Goal: Book appointment/travel/reservation

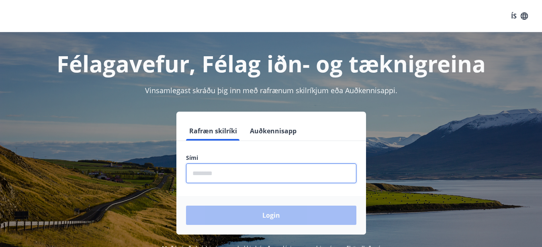
click at [220, 178] on input "phone" at bounding box center [271, 173] width 170 height 20
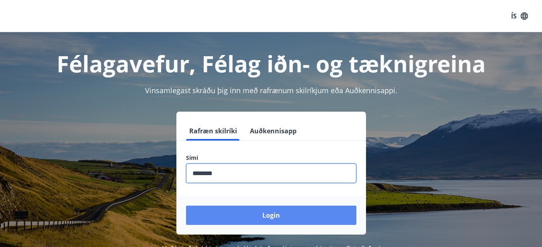
type input "********"
click at [243, 221] on button "Login" at bounding box center [271, 215] width 170 height 19
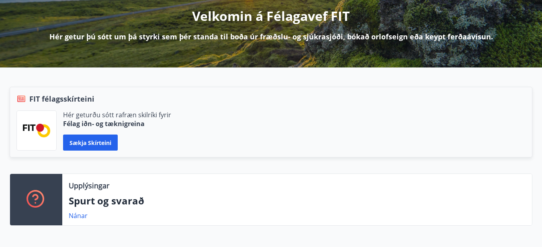
scroll to position [123, 0]
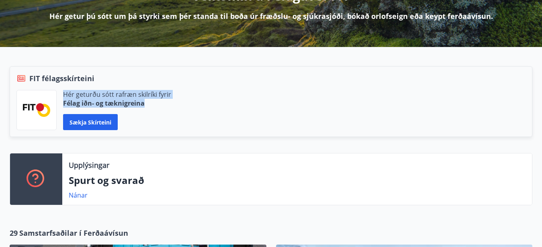
drag, startPoint x: 64, startPoint y: 93, endPoint x: 177, endPoint y: 105, distance: 113.9
click at [177, 105] on div "Hér geturðu sótt rafræn skilríki fyrir Félag iðn- og tæknigreina Sækja skírteini" at bounding box center [270, 110] width 509 height 40
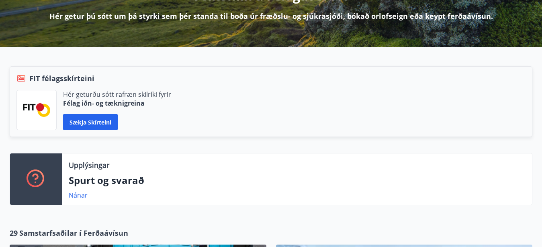
click at [157, 119] on div "Sækja skírteini" at bounding box center [117, 122] width 108 height 16
click at [90, 121] on button "Sækja skírteini" at bounding box center [90, 122] width 55 height 16
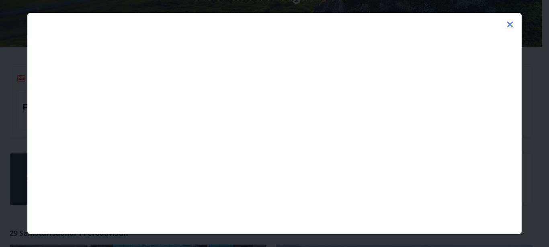
click at [508, 25] on icon at bounding box center [510, 25] width 10 height 10
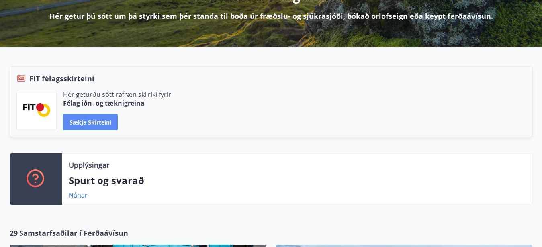
click at [96, 123] on button "Sækja skírteini" at bounding box center [90, 122] width 55 height 16
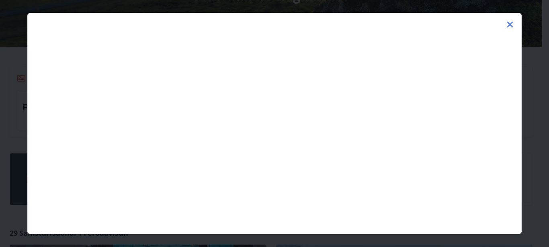
click at [509, 26] on icon at bounding box center [510, 25] width 10 height 10
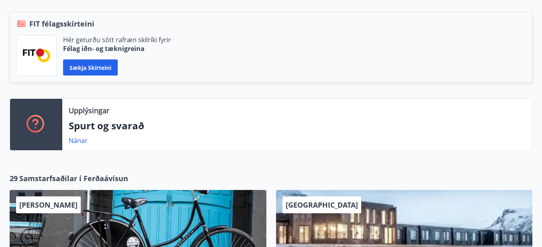
scroll to position [205, 0]
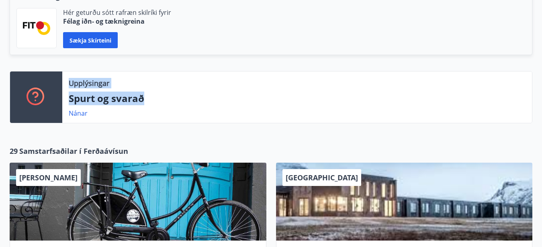
drag, startPoint x: 72, startPoint y: 81, endPoint x: 161, endPoint y: 100, distance: 91.2
click at [161, 100] on div "Upplýsingar Spurt og svarað Nánar" at bounding box center [297, 97] width 470 height 51
copy div "Upplýsingar Spurt og svarað"
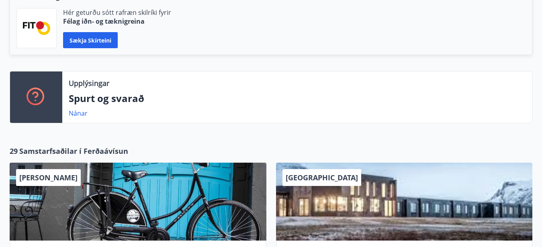
drag, startPoint x: 196, startPoint y: 135, endPoint x: 191, endPoint y: 132, distance: 6.7
click at [196, 135] on div "Upplýsingar Spurt og svarað Nánar FIT félagsskírteini Hér geturðu sótt rafræn s…" at bounding box center [271, 51] width 542 height 173
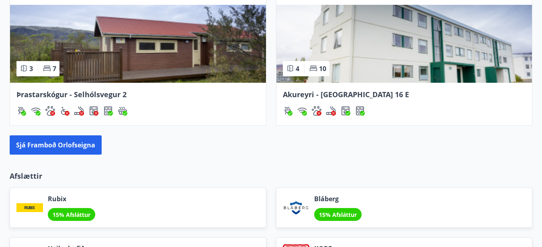
scroll to position [749, 0]
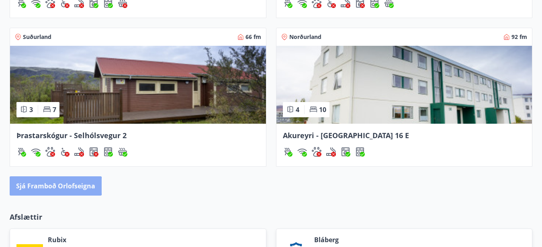
click at [43, 186] on button "Sjá framboð orlofseigna" at bounding box center [56, 185] width 92 height 19
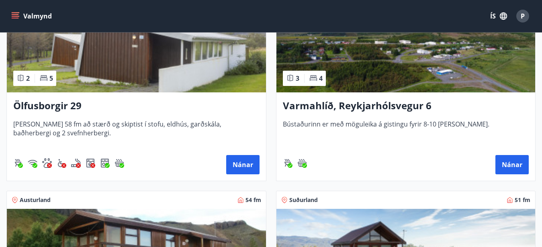
scroll to position [164, 0]
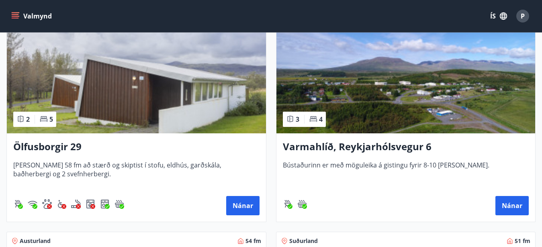
click at [115, 90] on img at bounding box center [136, 82] width 259 height 101
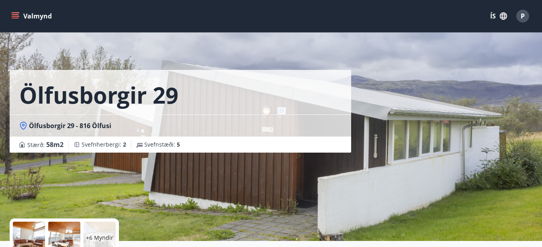
click at [274, 188] on div "Ölfusborgir 29 Ölfusborgir 29 - 816 Ölfusi Stærð : 58 m2 Svefnherbergi : 2 Svef…" at bounding box center [184, 120] width 348 height 241
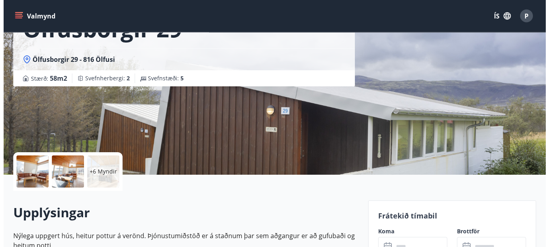
scroll to position [82, 0]
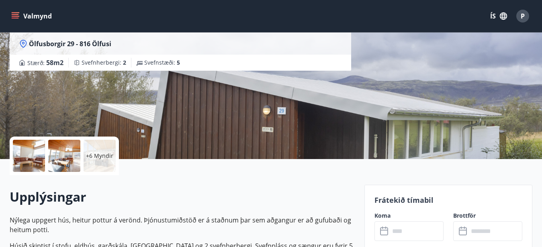
click at [30, 157] on div at bounding box center [29, 156] width 32 height 32
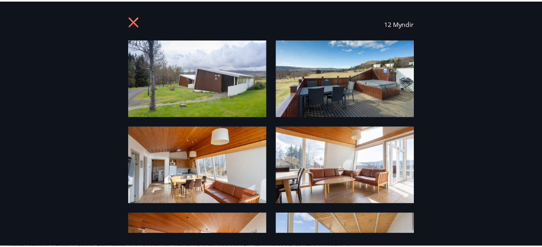
scroll to position [0, 0]
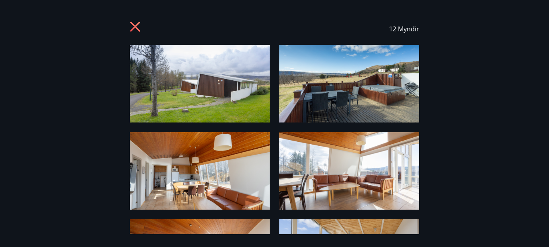
click at [135, 27] on icon at bounding box center [135, 27] width 2 height 2
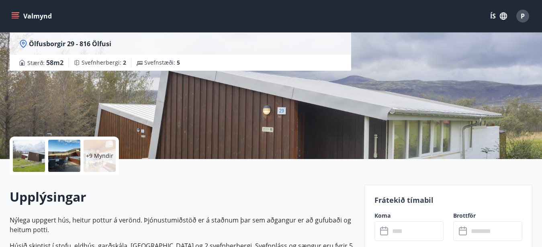
click at [208, 189] on h2 "Upplýsingar" at bounding box center [182, 197] width 345 height 18
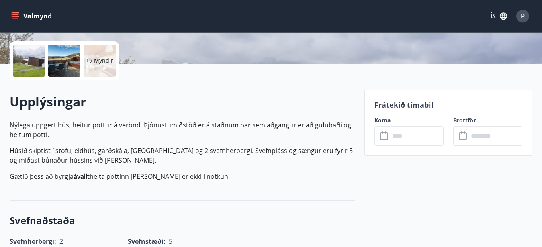
scroll to position [246, 0]
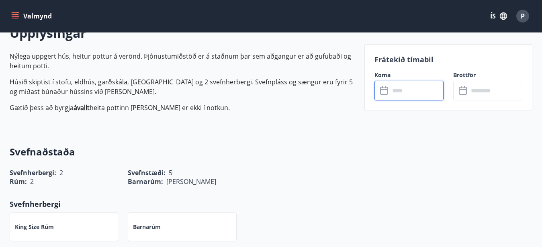
click at [399, 93] on input "text" at bounding box center [417, 91] width 54 height 20
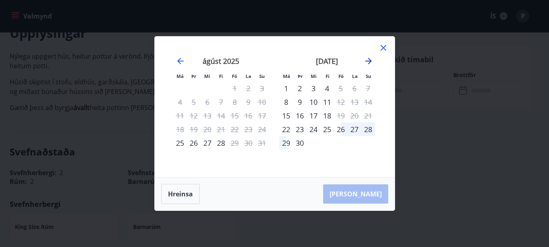
click at [368, 59] on icon "Move forward to switch to the next month." at bounding box center [369, 61] width 10 height 10
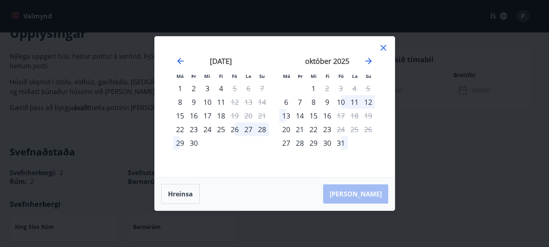
click at [384, 45] on icon at bounding box center [383, 48] width 10 height 10
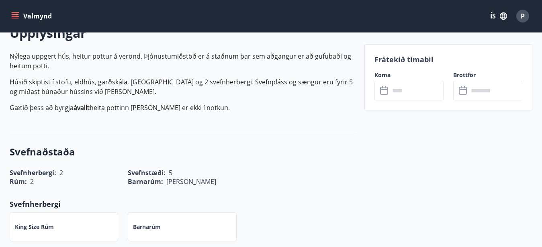
click at [12, 15] on icon "menu" at bounding box center [15, 16] width 8 height 8
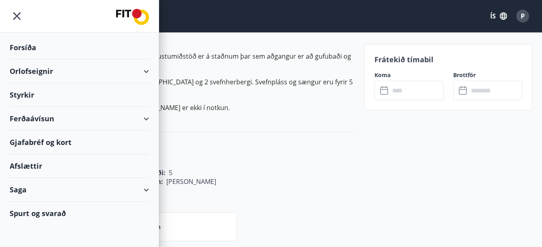
click at [18, 16] on icon "menu" at bounding box center [17, 16] width 14 height 14
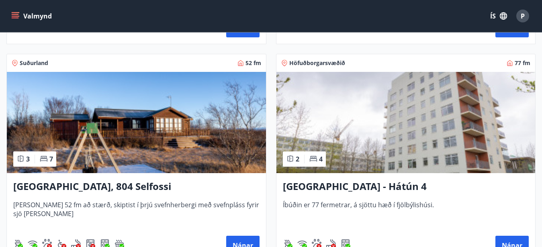
scroll to position [1024, 0]
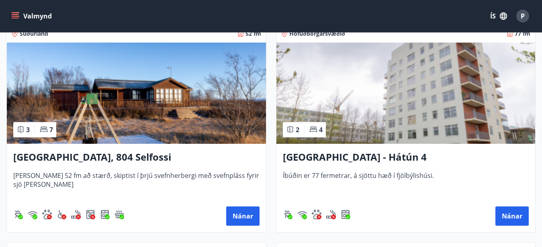
click at [155, 100] on img at bounding box center [136, 93] width 259 height 101
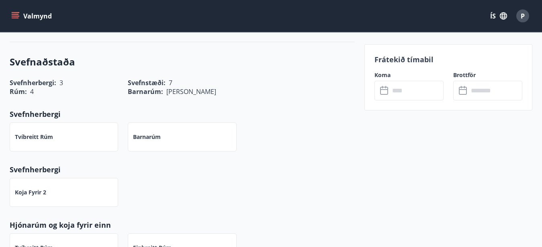
scroll to position [328, 0]
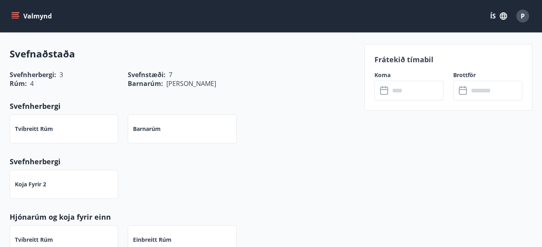
click at [384, 92] on icon at bounding box center [385, 91] width 10 height 10
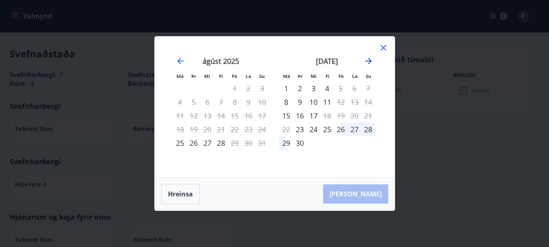
click at [368, 61] on icon "Move forward to switch to the next month." at bounding box center [368, 61] width 6 height 6
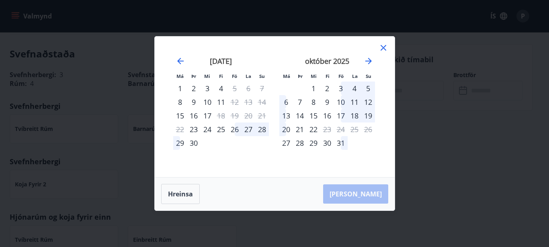
click at [382, 46] on icon at bounding box center [383, 48] width 6 height 6
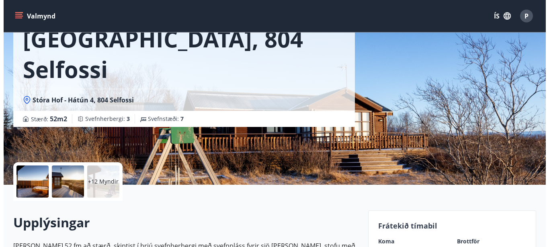
scroll to position [123, 0]
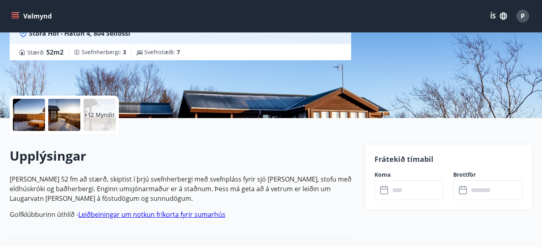
click at [57, 119] on div at bounding box center [64, 115] width 32 height 32
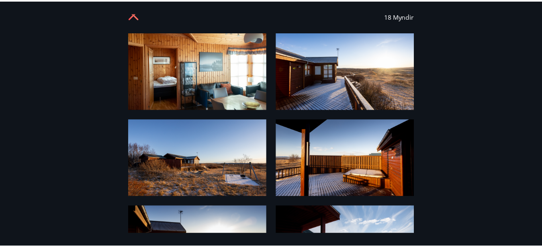
scroll to position [0, 0]
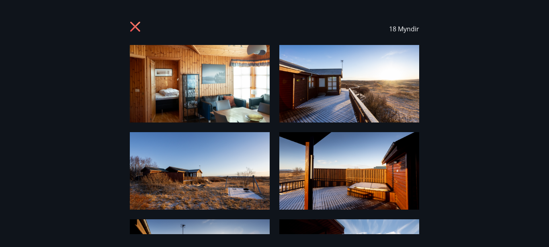
click at [134, 28] on icon at bounding box center [135, 27] width 10 height 10
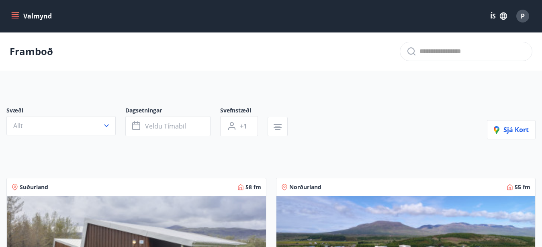
scroll to position [123, 0]
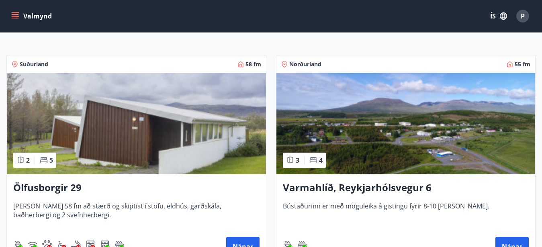
click at [136, 130] on img at bounding box center [136, 123] width 259 height 101
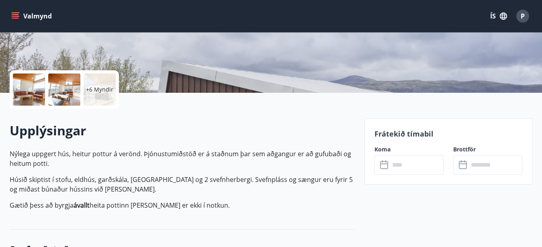
scroll to position [164, 0]
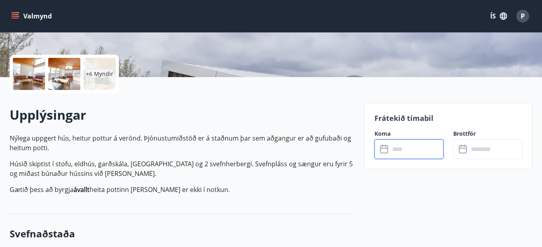
click at [396, 156] on input "text" at bounding box center [417, 149] width 54 height 20
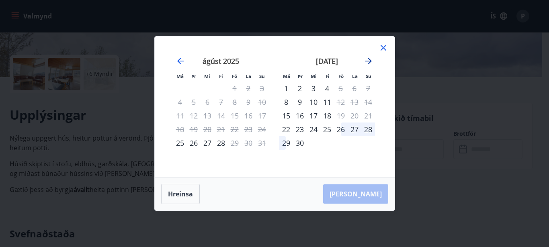
click at [370, 60] on icon "Move forward to switch to the next month." at bounding box center [368, 61] width 6 height 6
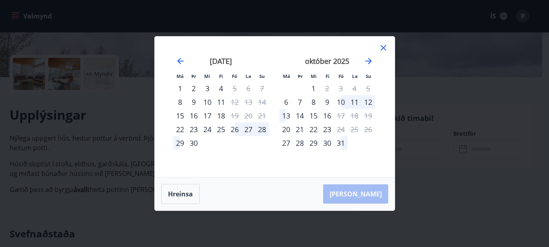
click at [381, 48] on icon at bounding box center [383, 48] width 10 height 10
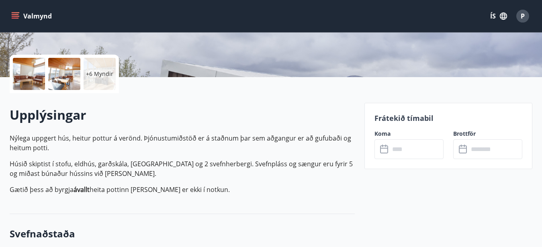
scroll to position [82, 0]
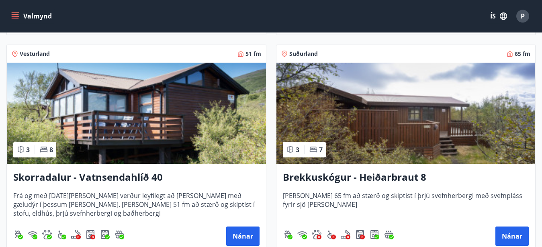
scroll to position [1680, 0]
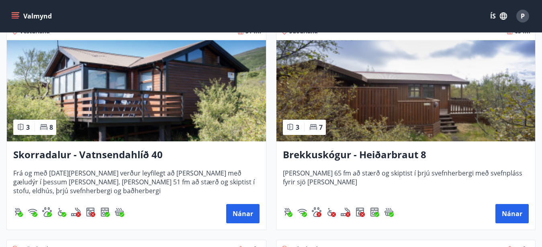
click at [386, 97] on img at bounding box center [405, 90] width 259 height 101
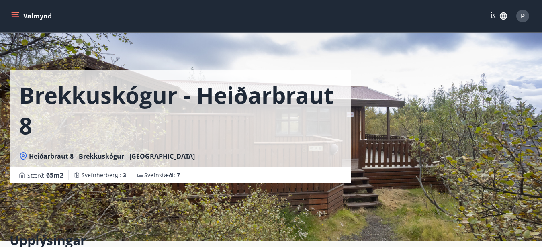
click at [369, 194] on div "Brekkuskógur - Heiðarbraut 8 Heiðarbraut 8 - Brekkuskógur - Bláskógabyggð - Árn…" at bounding box center [271, 120] width 523 height 241
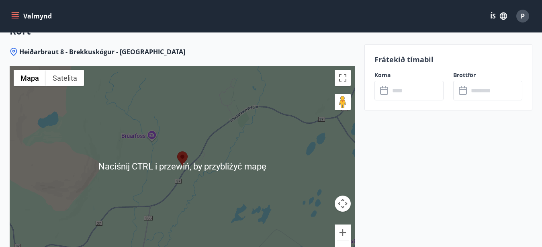
scroll to position [1065, 0]
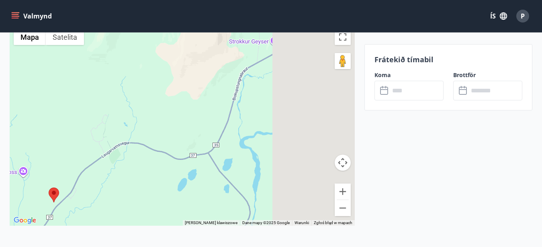
drag, startPoint x: 286, startPoint y: 94, endPoint x: 148, endPoint y: 199, distance: 173.4
click at [148, 199] on div at bounding box center [182, 125] width 345 height 201
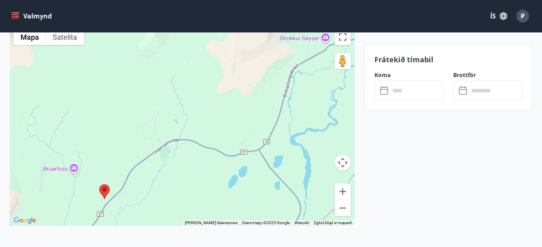
drag, startPoint x: 167, startPoint y: 152, endPoint x: 338, endPoint y: 47, distance: 201.1
click at [320, 59] on div at bounding box center [182, 125] width 345 height 201
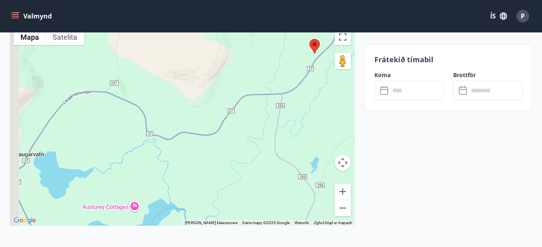
drag, startPoint x: 185, startPoint y: 162, endPoint x: 231, endPoint y: 113, distance: 66.8
click at [211, 138] on div at bounding box center [182, 125] width 345 height 201
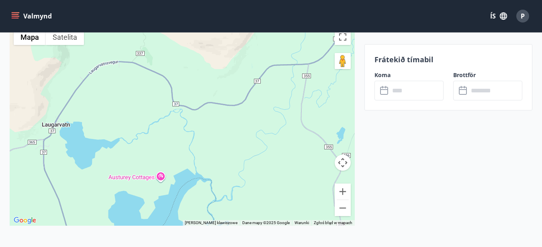
drag, startPoint x: 280, startPoint y: 129, endPoint x: 192, endPoint y: 195, distance: 109.7
click at [192, 195] on div at bounding box center [182, 125] width 345 height 201
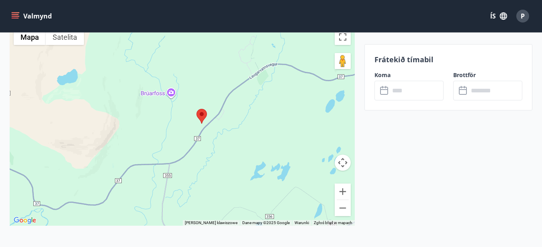
drag, startPoint x: 240, startPoint y: 127, endPoint x: 197, endPoint y: 149, distance: 48.7
click at [197, 149] on div at bounding box center [182, 125] width 345 height 201
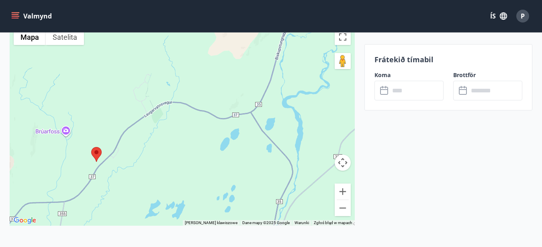
drag, startPoint x: 158, startPoint y: 136, endPoint x: 208, endPoint y: 87, distance: 69.6
click at [204, 93] on div at bounding box center [182, 125] width 345 height 201
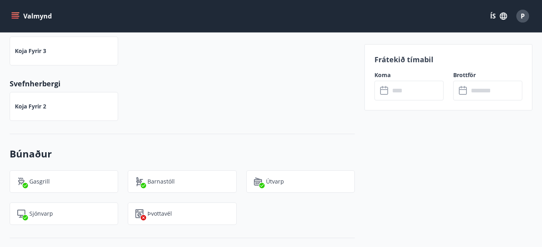
scroll to position [369, 0]
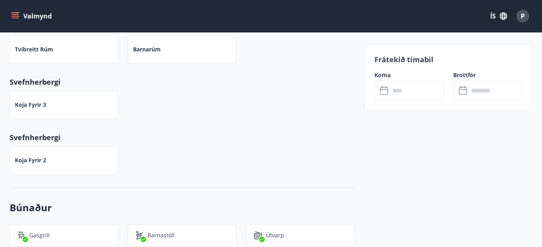
click at [386, 93] on icon at bounding box center [385, 91] width 10 height 10
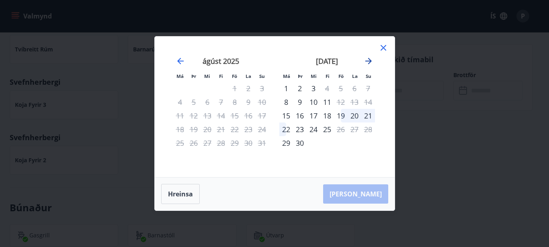
click at [367, 59] on icon "Move forward to switch to the next month." at bounding box center [369, 61] width 10 height 10
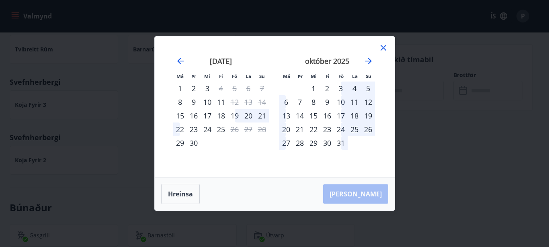
click at [385, 46] on icon at bounding box center [383, 48] width 6 height 6
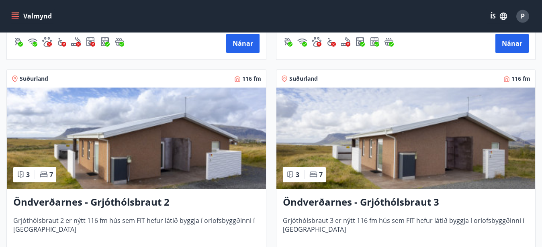
scroll to position [2295, 0]
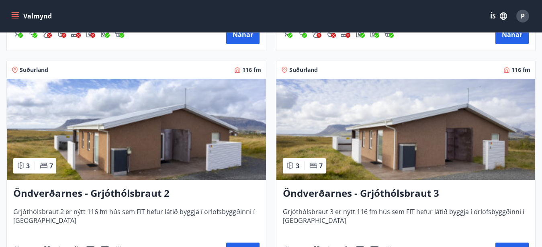
click at [129, 147] on img at bounding box center [136, 129] width 259 height 101
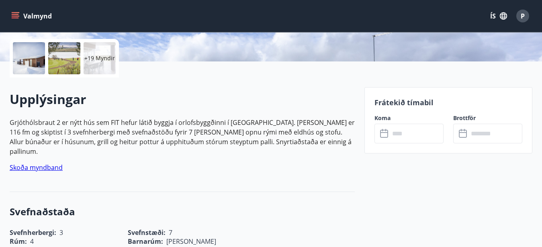
scroll to position [164, 0]
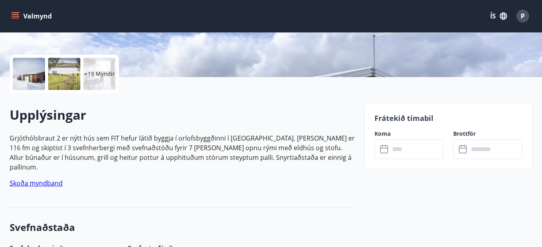
click at [386, 150] on icon at bounding box center [385, 150] width 10 height 10
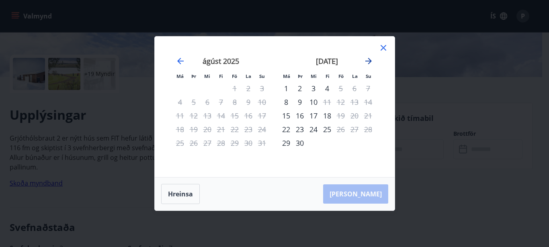
click at [368, 59] on icon "Move forward to switch to the next month." at bounding box center [369, 61] width 10 height 10
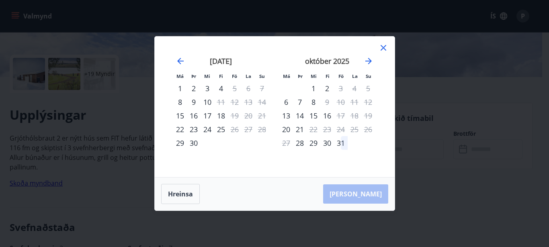
click at [382, 46] on icon at bounding box center [383, 48] width 10 height 10
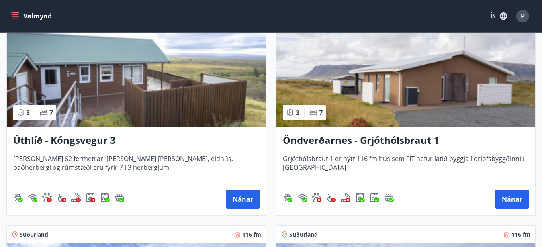
scroll to position [2131, 0]
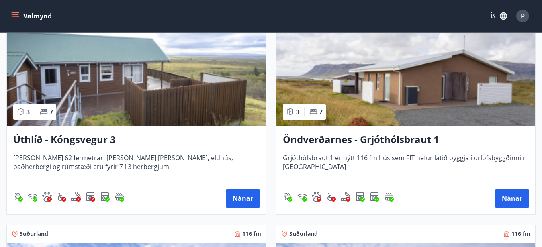
click at [421, 92] on img at bounding box center [405, 75] width 259 height 101
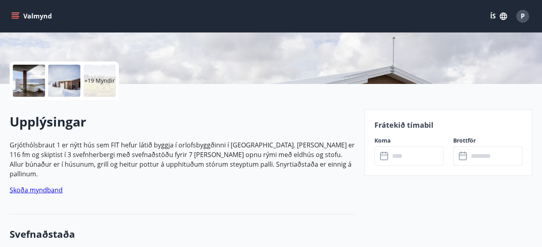
scroll to position [164, 0]
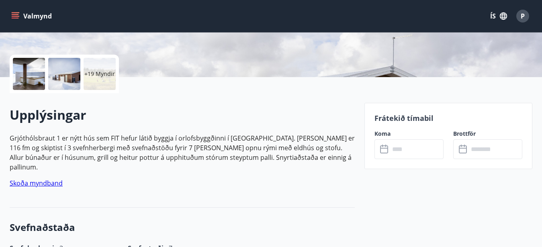
click at [386, 147] on icon at bounding box center [385, 150] width 10 height 10
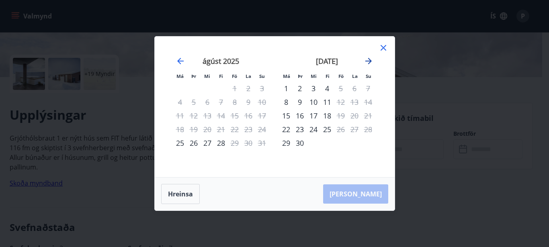
click at [368, 60] on icon "Move forward to switch to the next month." at bounding box center [369, 61] width 10 height 10
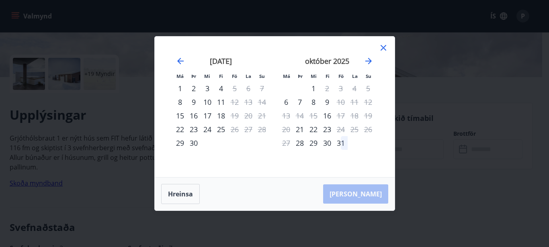
click at [384, 49] on icon at bounding box center [383, 48] width 6 height 6
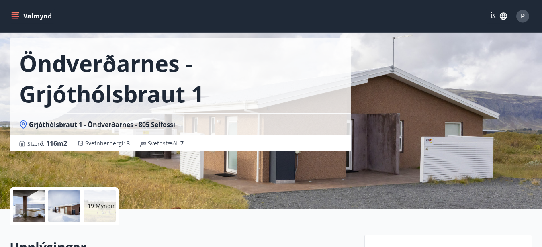
scroll to position [0, 0]
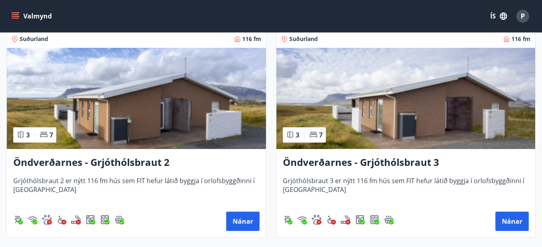
scroll to position [2336, 0]
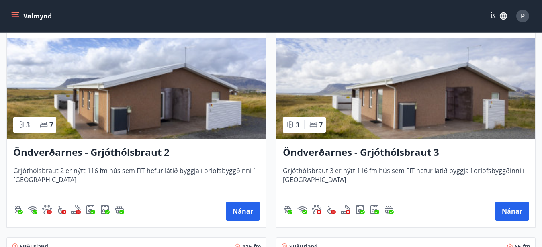
click at [411, 111] on img at bounding box center [405, 88] width 259 height 101
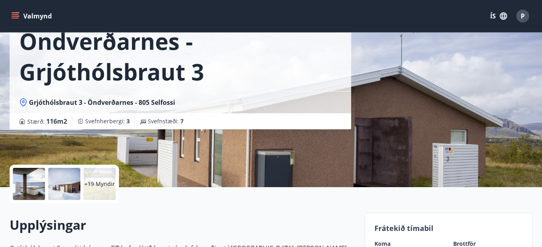
scroll to position [123, 0]
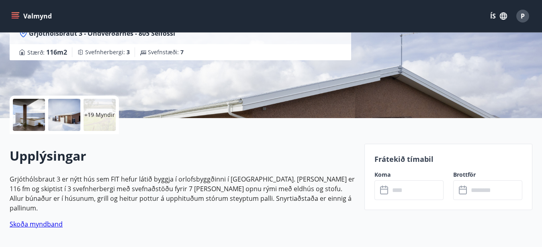
click at [393, 193] on input "text" at bounding box center [417, 190] width 54 height 20
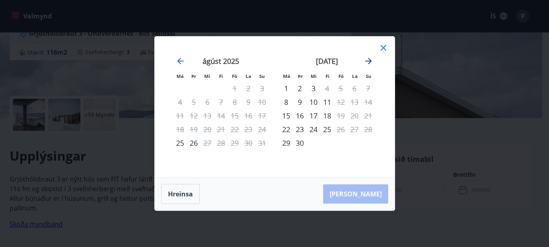
click at [369, 60] on icon "Move forward to switch to the next month." at bounding box center [369, 61] width 10 height 10
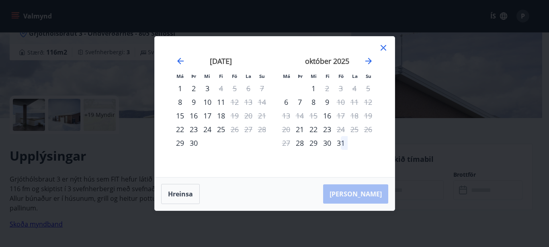
click at [382, 51] on icon at bounding box center [383, 48] width 10 height 10
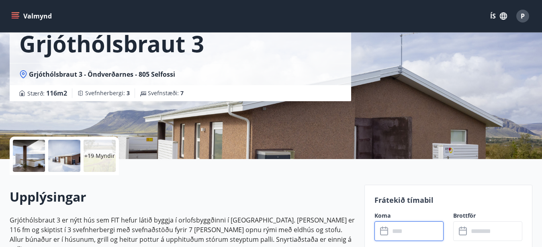
scroll to position [0, 0]
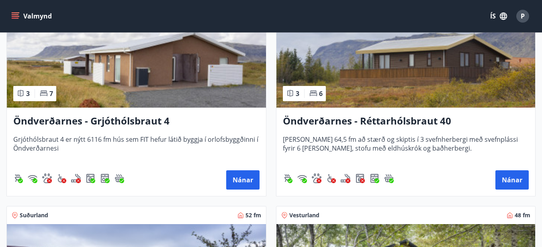
scroll to position [2540, 0]
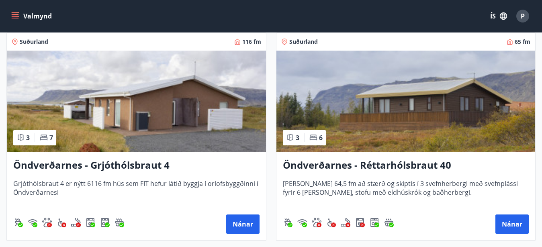
click at [415, 100] on img at bounding box center [405, 101] width 259 height 101
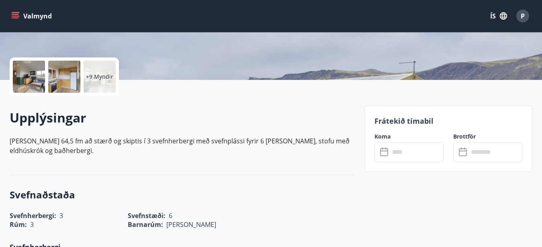
scroll to position [164, 0]
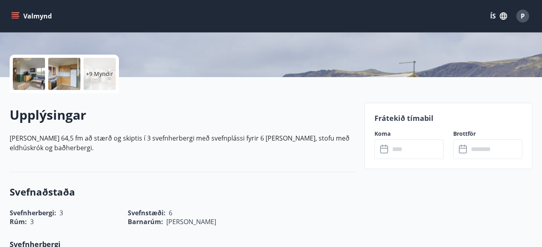
click at [387, 149] on icon at bounding box center [385, 150] width 10 height 10
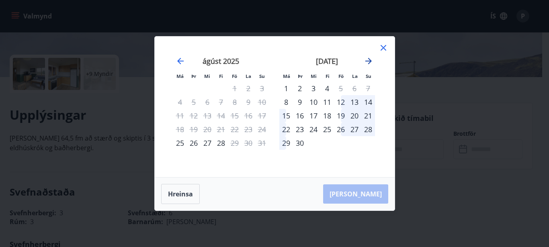
click at [366, 58] on icon "Move forward to switch to the next month." at bounding box center [369, 61] width 10 height 10
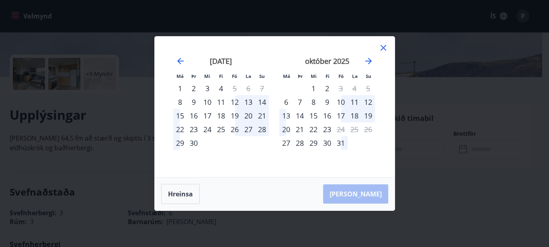
click at [383, 46] on icon at bounding box center [383, 48] width 10 height 10
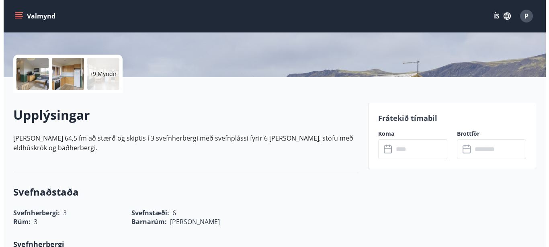
scroll to position [123, 0]
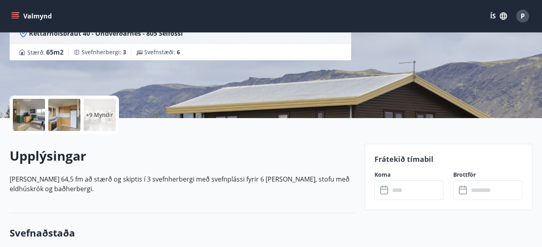
click at [69, 118] on div at bounding box center [64, 115] width 32 height 32
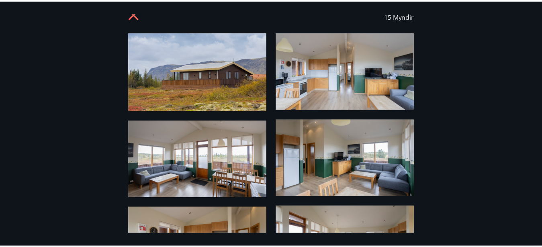
scroll to position [0, 0]
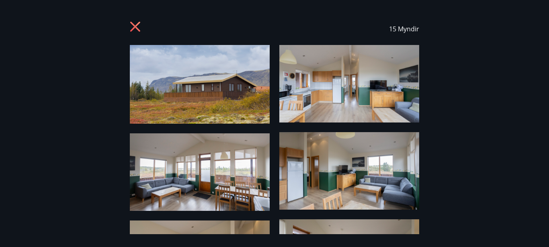
click at [134, 27] on icon at bounding box center [136, 27] width 13 height 13
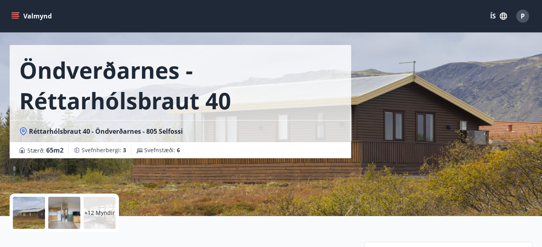
scroll to position [41, 0]
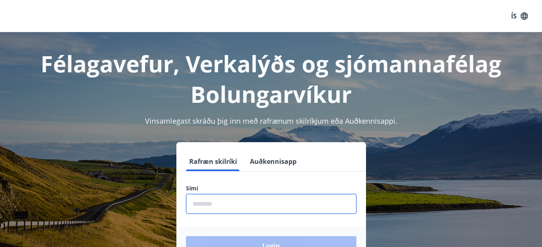
click at [215, 206] on input "phone" at bounding box center [271, 204] width 170 height 20
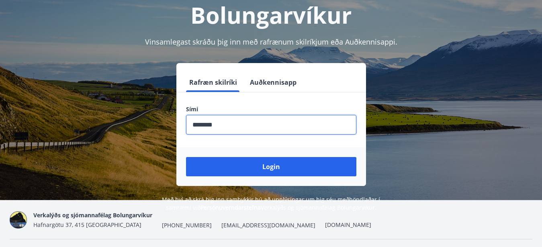
scroll to position [82, 0]
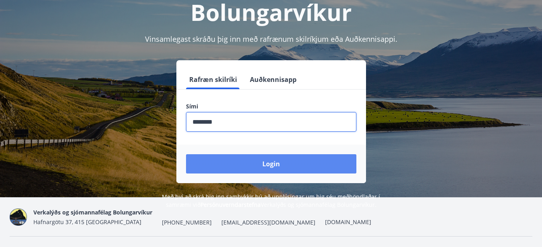
type input "********"
click at [276, 163] on button "Login" at bounding box center [271, 163] width 170 height 19
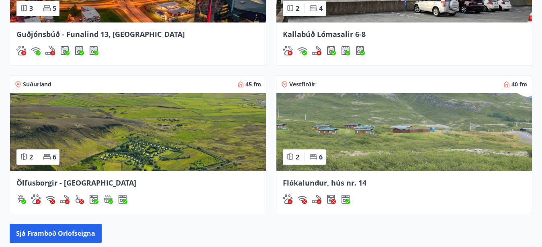
scroll to position [656, 0]
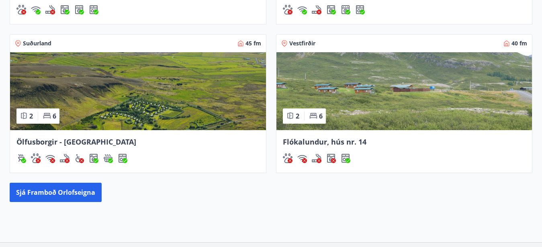
click at [106, 90] on img at bounding box center [138, 91] width 256 height 78
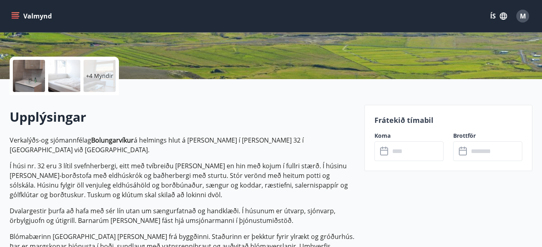
scroll to position [164, 0]
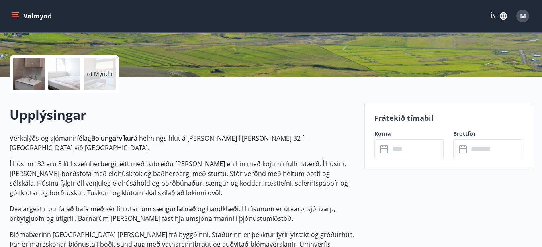
click at [387, 147] on icon at bounding box center [385, 150] width 10 height 10
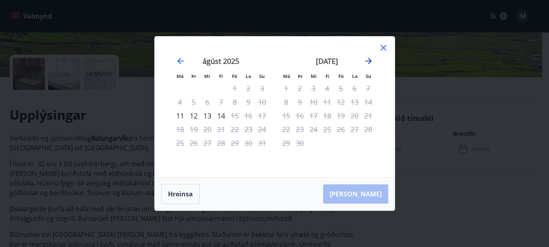
click at [367, 59] on icon "Move forward to switch to the next month." at bounding box center [369, 61] width 10 height 10
click at [367, 60] on icon "Move forward to switch to the next month." at bounding box center [369, 61] width 10 height 10
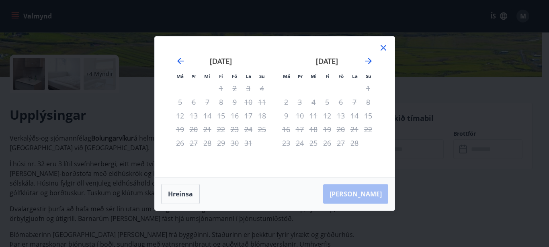
click at [220, 86] on div "1" at bounding box center [221, 89] width 14 height 14
click at [233, 89] on div "2" at bounding box center [235, 89] width 14 height 14
click at [299, 102] on div "3" at bounding box center [300, 102] width 14 height 14
click at [300, 112] on div "10" at bounding box center [300, 116] width 14 height 14
drag, startPoint x: 311, startPoint y: 115, endPoint x: 318, endPoint y: 117, distance: 7.1
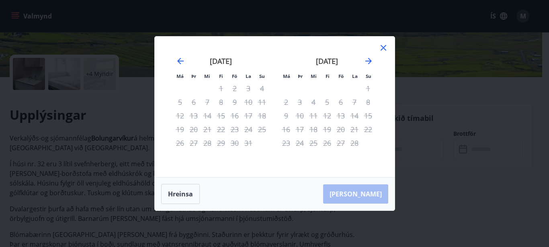
click at [312, 115] on div "11" at bounding box center [314, 116] width 14 height 14
click at [326, 129] on div "19" at bounding box center [327, 130] width 14 height 14
click at [300, 129] on div "17" at bounding box center [300, 130] width 14 height 14
drag, startPoint x: 316, startPoint y: 133, endPoint x: 313, endPoint y: 137, distance: 5.1
click at [315, 135] on div "18" at bounding box center [314, 130] width 14 height 14
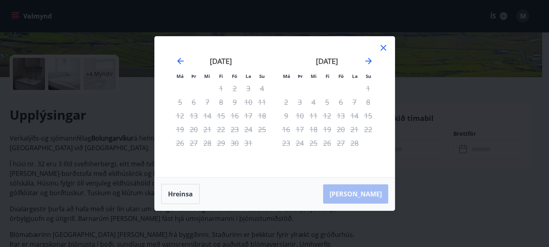
click at [314, 143] on div "25" at bounding box center [314, 143] width 14 height 14
click at [180, 59] on icon "Move backward to switch to the previous month." at bounding box center [180, 61] width 6 height 6
click at [178, 191] on button "Hreinsa" at bounding box center [180, 194] width 39 height 20
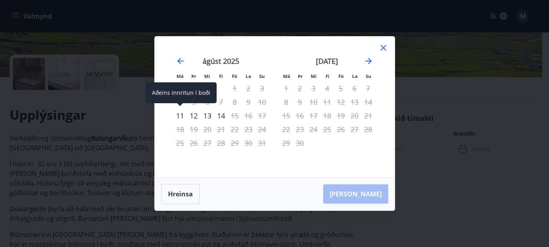
click at [181, 114] on div "11" at bounding box center [180, 116] width 14 height 14
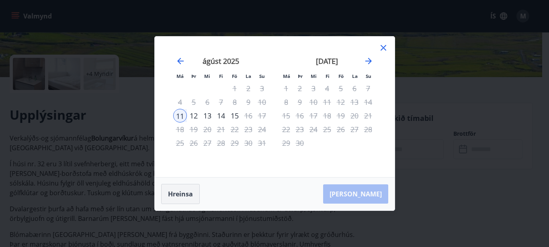
click at [188, 192] on button "Hreinsa" at bounding box center [180, 194] width 39 height 20
click at [382, 48] on icon at bounding box center [383, 48] width 10 height 10
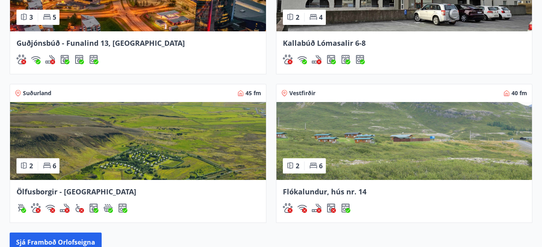
scroll to position [595, 0]
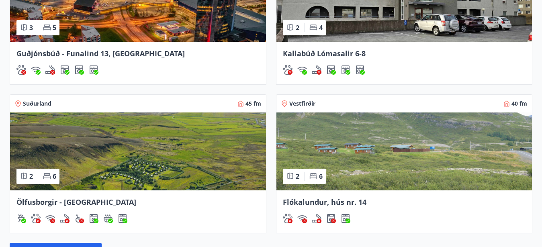
click at [323, 140] on img at bounding box center [404, 151] width 256 height 78
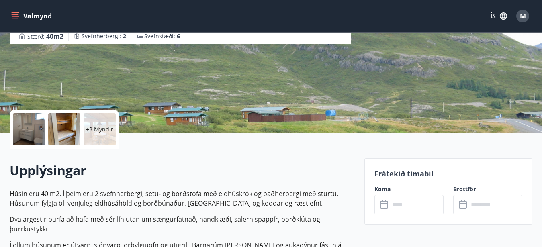
scroll to position [123, 0]
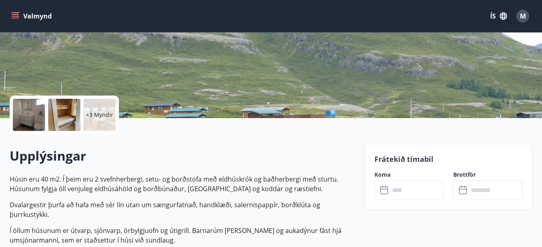
click at [392, 190] on input "text" at bounding box center [417, 190] width 54 height 20
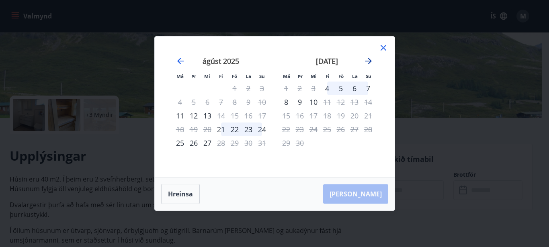
click at [370, 61] on icon "Move forward to switch to the next month." at bounding box center [368, 61] width 6 height 6
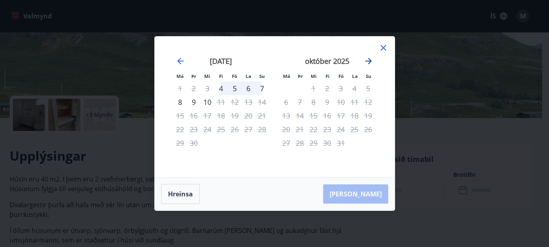
click at [369, 61] on icon "Move forward to switch to the next month." at bounding box center [368, 61] width 6 height 6
click at [366, 59] on icon "Move forward to switch to the next month." at bounding box center [369, 61] width 10 height 10
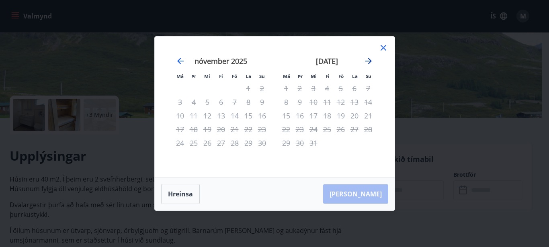
click at [366, 59] on icon "Move forward to switch to the next month." at bounding box center [369, 61] width 10 height 10
click at [367, 59] on icon "Move forward to switch to the next month." at bounding box center [369, 61] width 10 height 10
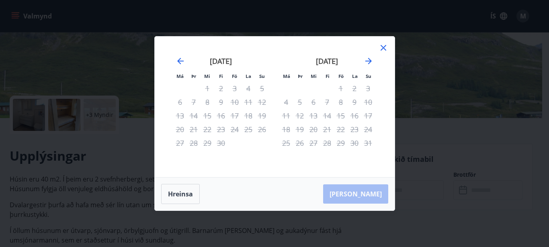
click at [285, 101] on div "4" at bounding box center [286, 102] width 14 height 14
click at [285, 117] on div "11" at bounding box center [286, 116] width 14 height 14
click at [249, 89] on div "4" at bounding box center [248, 89] width 14 height 14
click at [174, 194] on button "Hreinsa" at bounding box center [180, 194] width 39 height 20
click at [384, 47] on icon at bounding box center [383, 48] width 6 height 6
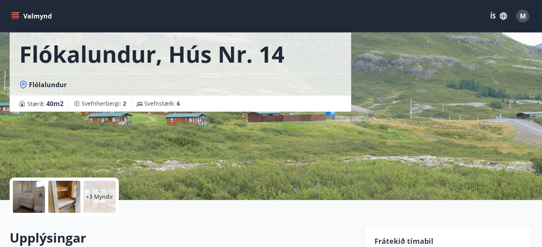
scroll to position [0, 0]
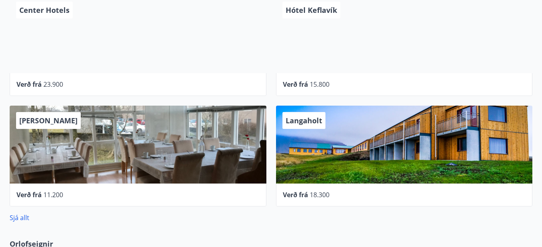
scroll to position [232, 0]
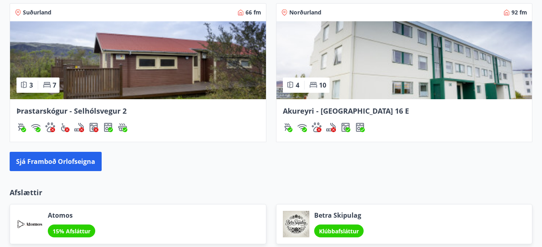
scroll to position [779, 0]
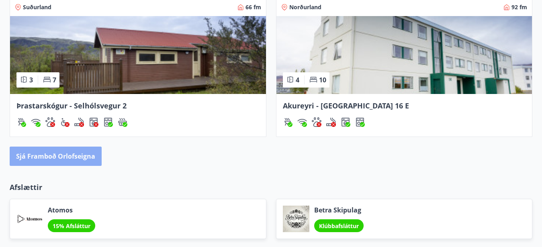
click at [68, 157] on button "Sjá framboð orlofseigna" at bounding box center [56, 156] width 92 height 19
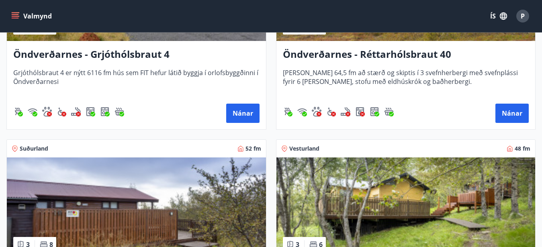
scroll to position [2663, 0]
